Goal: Navigation & Orientation: Go to known website

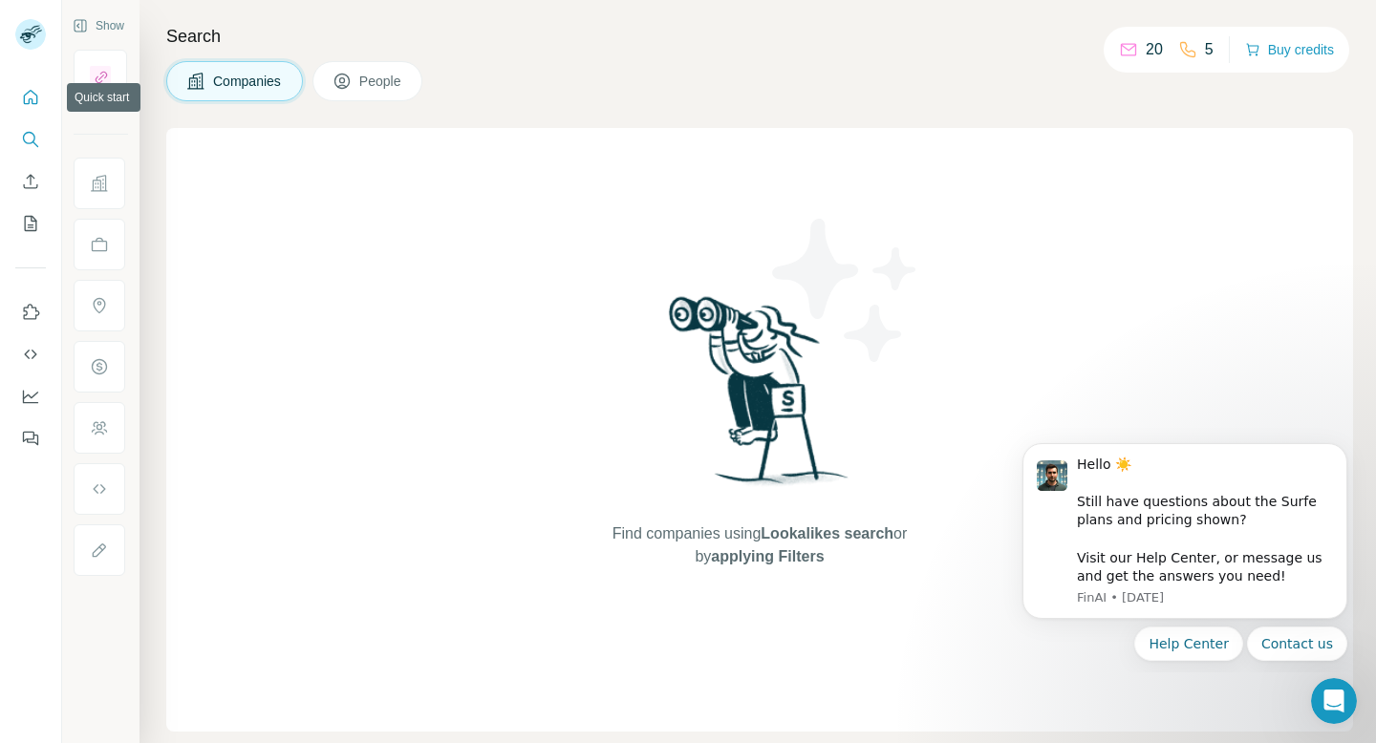
click at [25, 98] on icon "Quick start" at bounding box center [30, 97] width 19 height 19
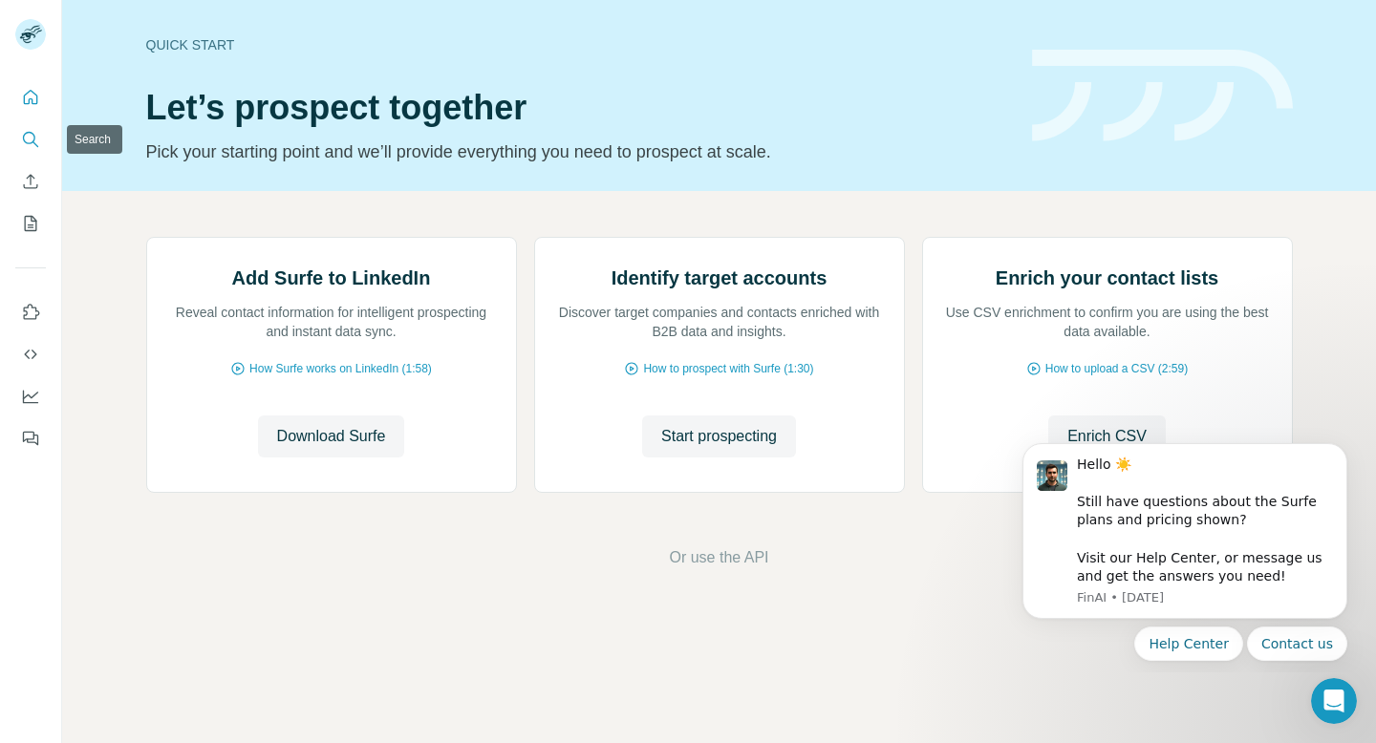
click at [24, 140] on icon "Search" at bounding box center [30, 139] width 19 height 19
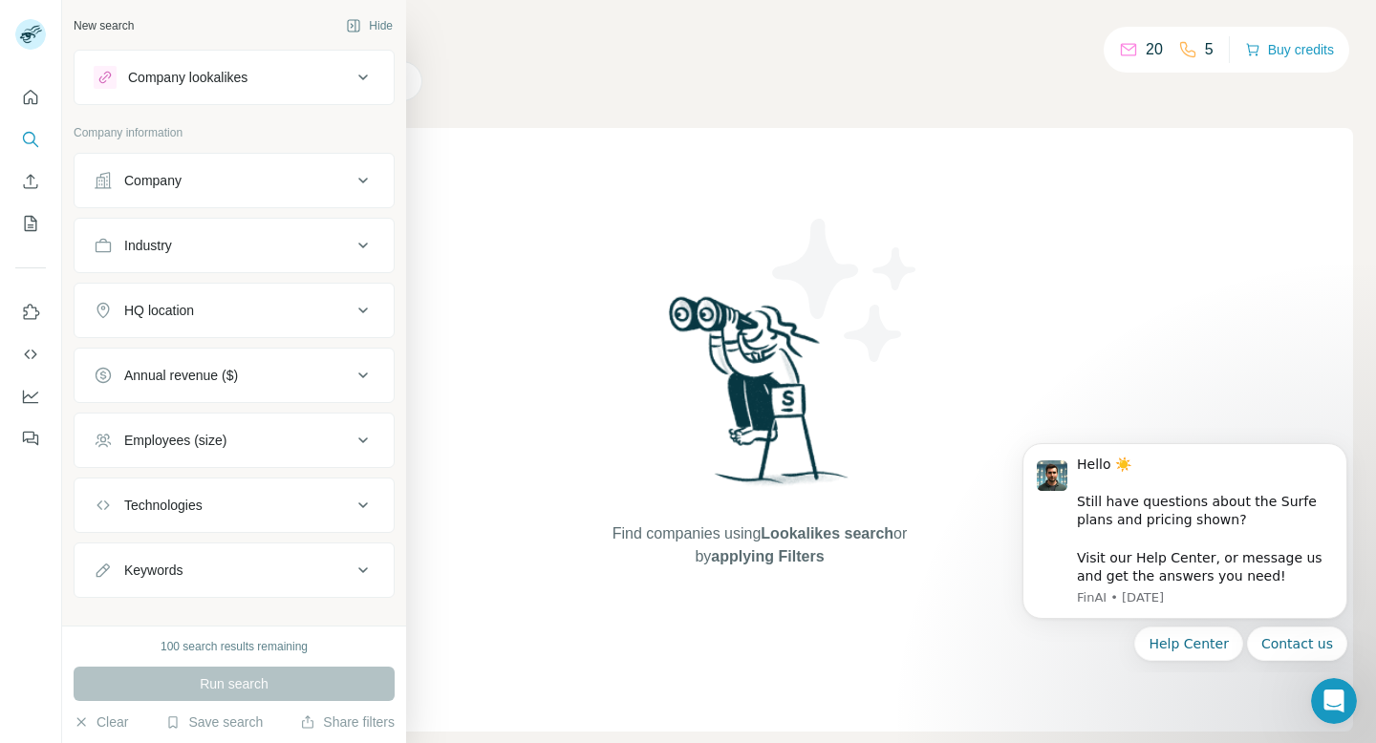
click at [163, 178] on div "Company" at bounding box center [152, 180] width 57 height 19
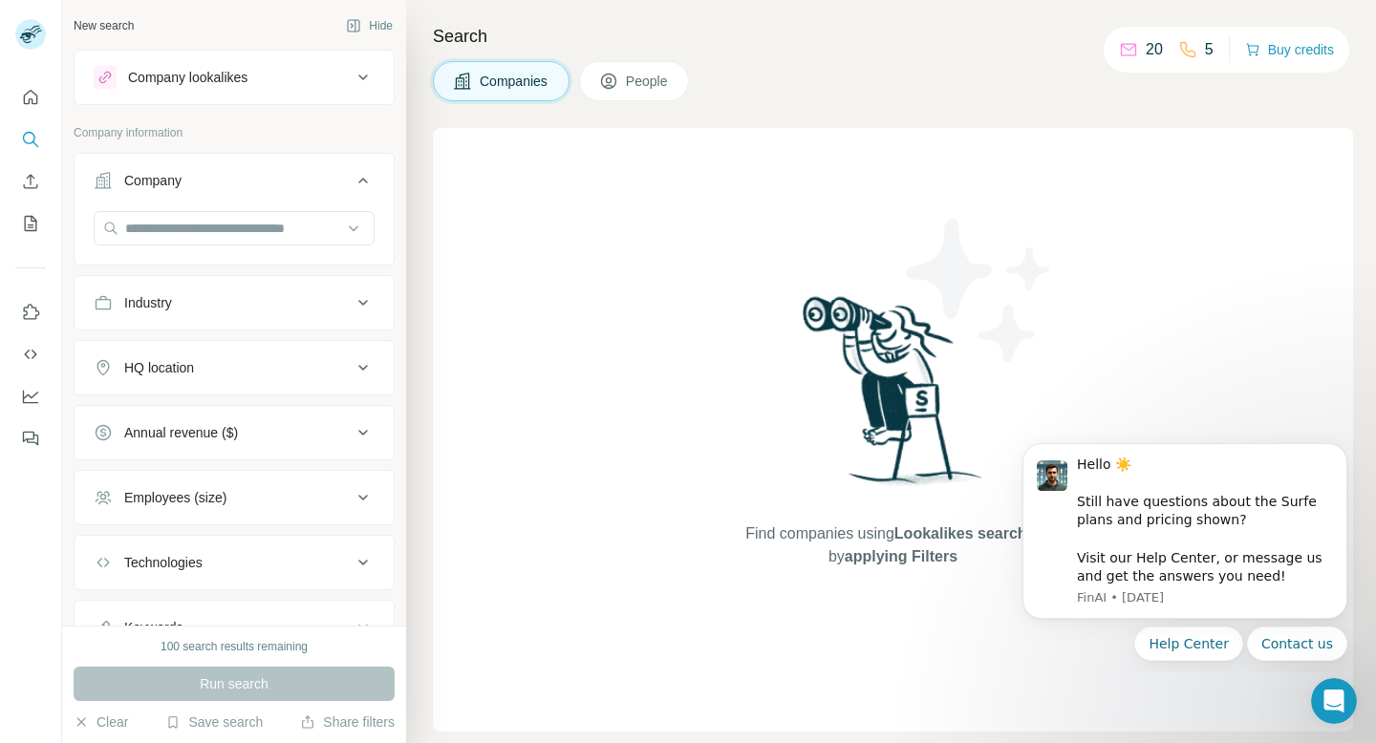
click at [163, 177] on div "Company" at bounding box center [152, 180] width 57 height 19
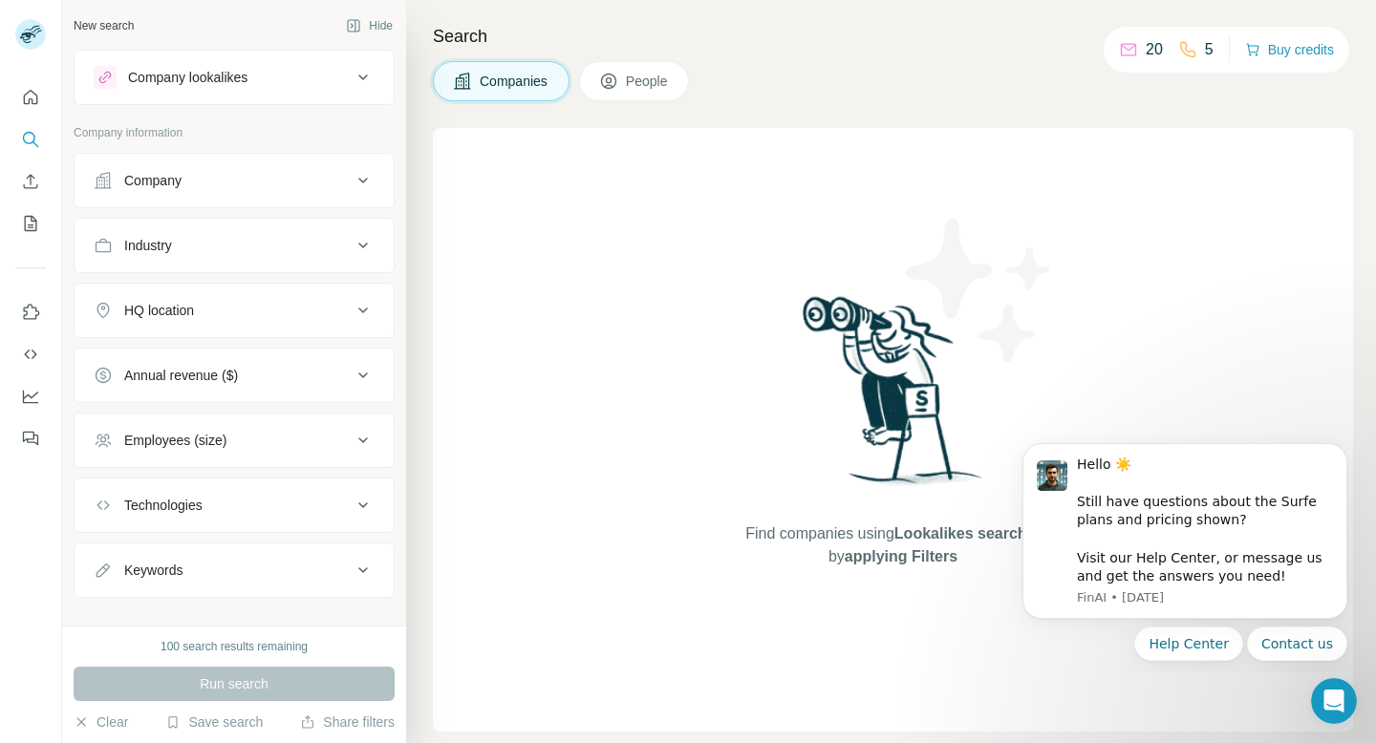
click at [247, 76] on div "Company lookalikes" at bounding box center [187, 77] width 119 height 19
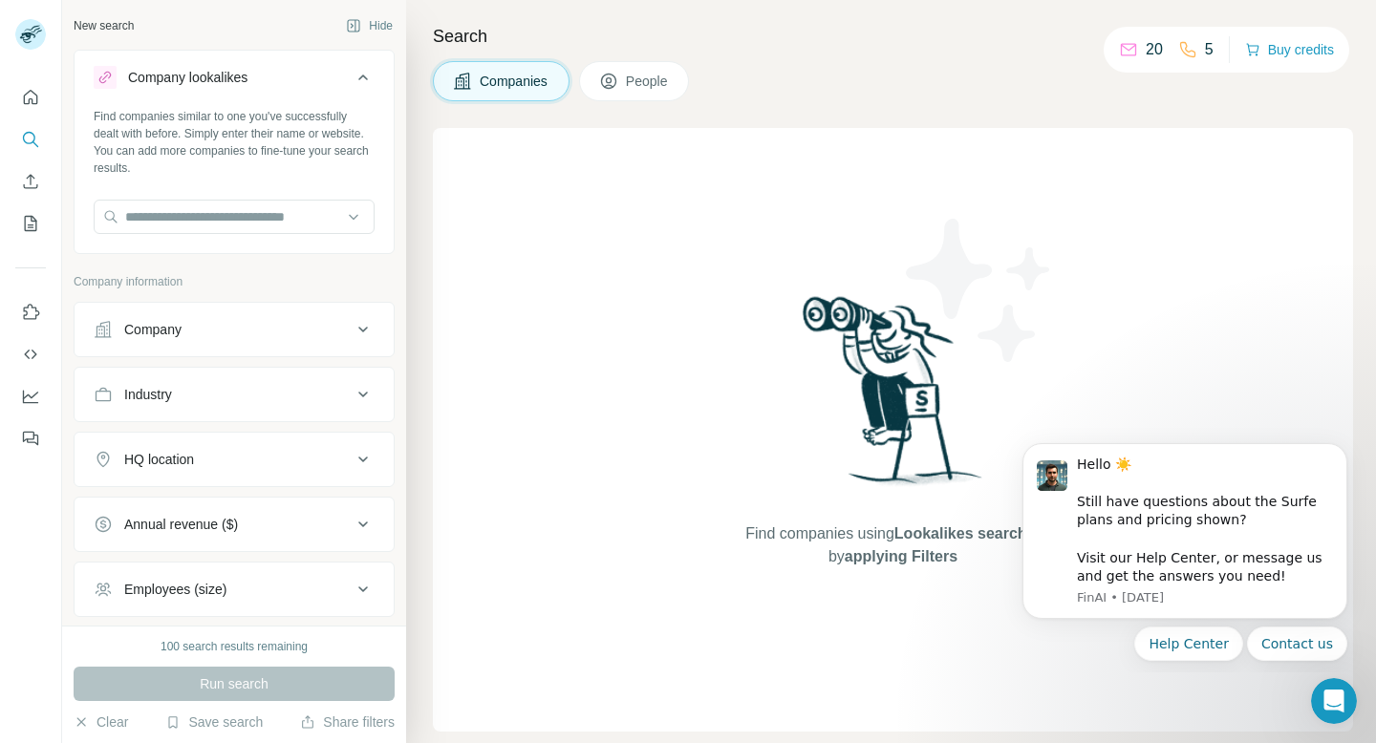
click at [247, 76] on div "Company lookalikes" at bounding box center [187, 77] width 119 height 19
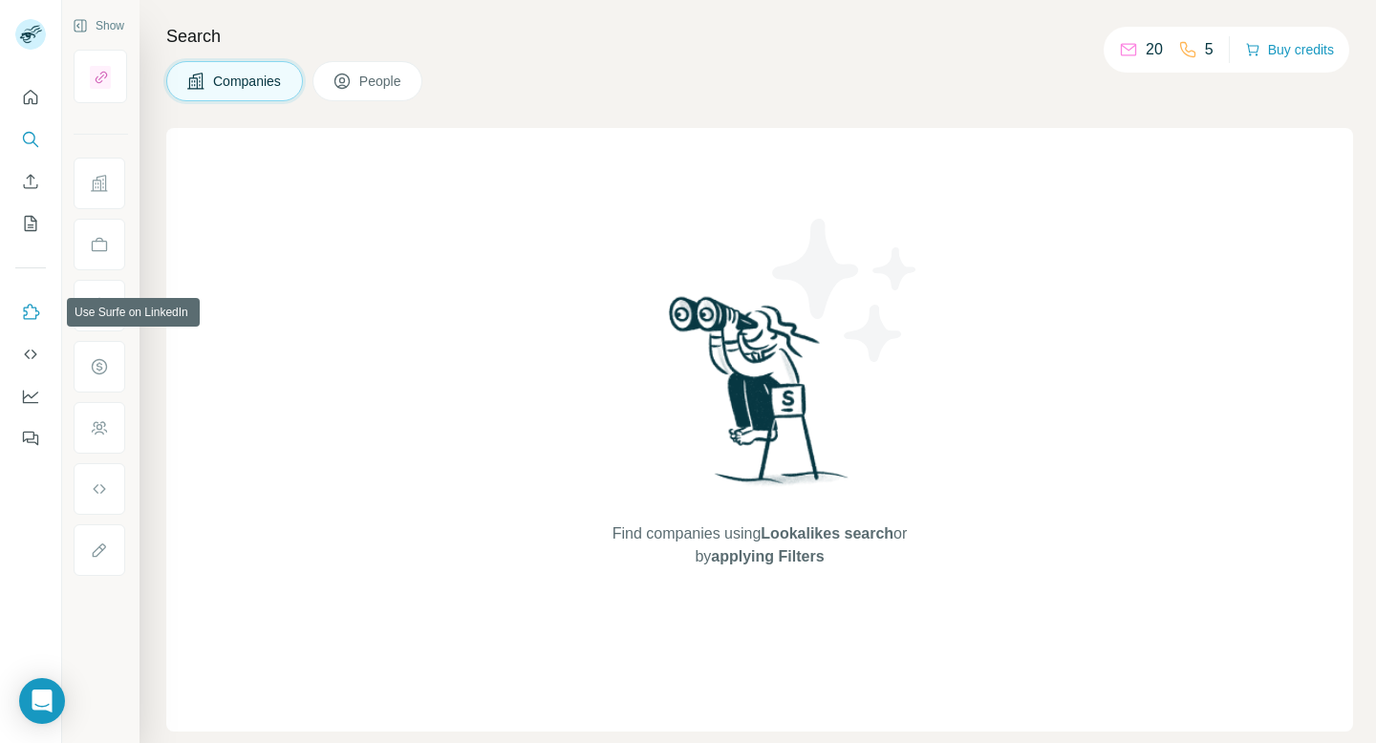
click at [18, 314] on button "Use Surfe on LinkedIn" at bounding box center [30, 312] width 31 height 34
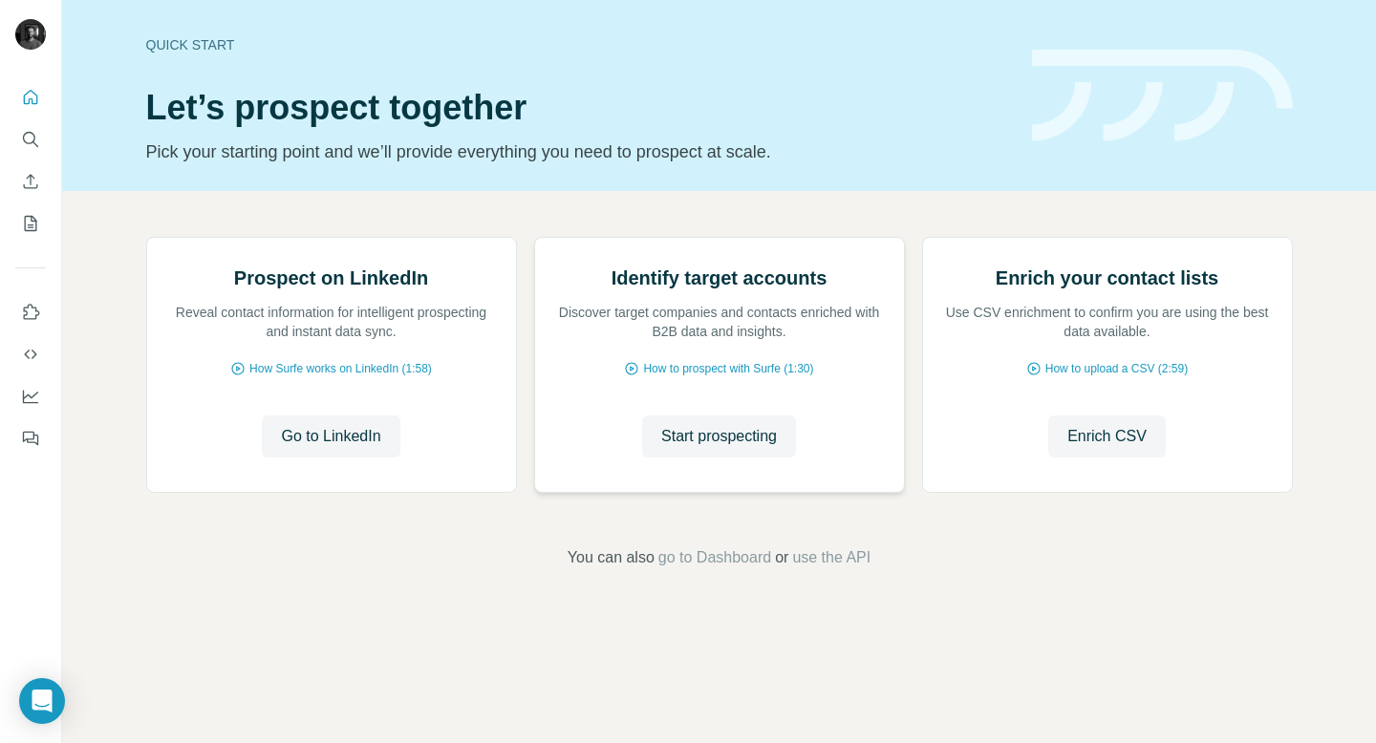
scroll to position [78, 0]
click at [320, 448] on span "Go to LinkedIn" at bounding box center [330, 436] width 99 height 23
